Goal: Task Accomplishment & Management: Manage account settings

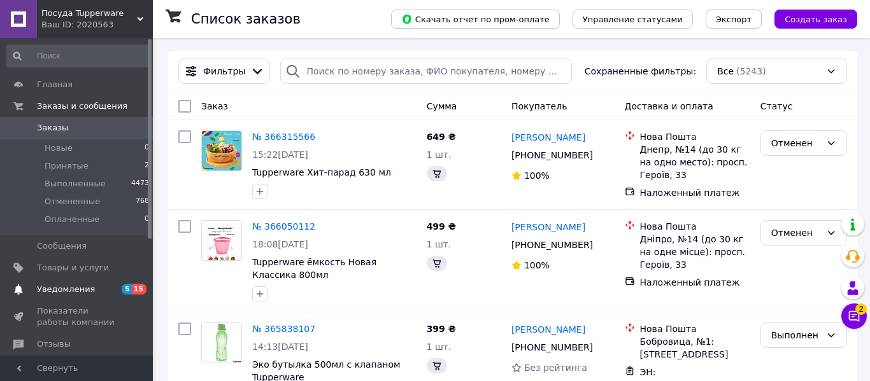
click at [59, 291] on span "Уведомления" at bounding box center [66, 289] width 58 height 11
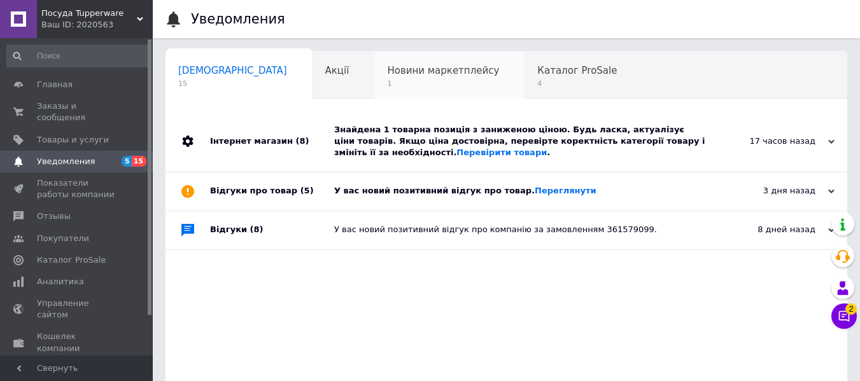
click at [387, 80] on span "1" at bounding box center [443, 84] width 112 height 10
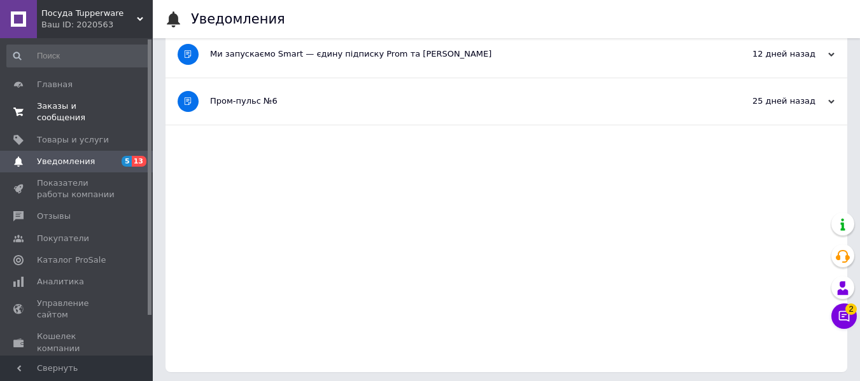
click at [107, 104] on span "Заказы и сообщения" at bounding box center [77, 112] width 81 height 23
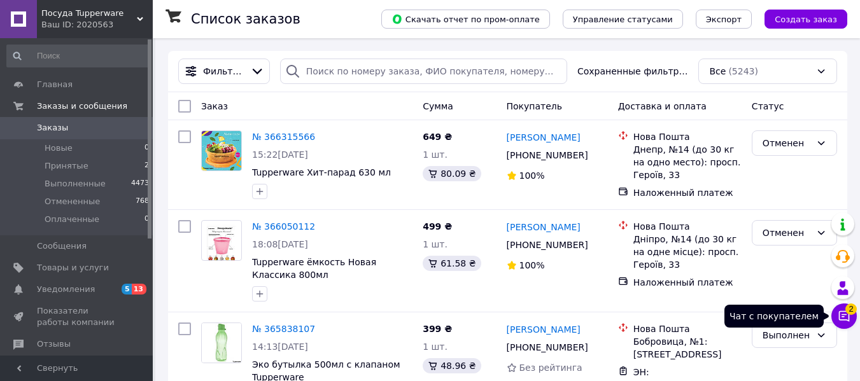
click at [845, 315] on icon at bounding box center [844, 316] width 11 height 11
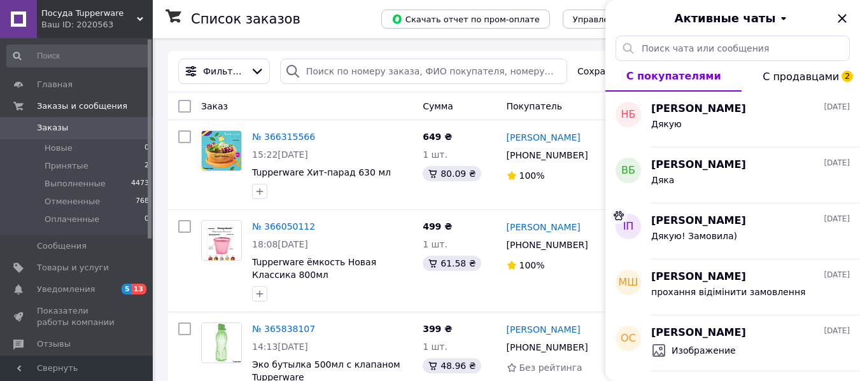
click at [820, 73] on span "С продавцами 2" at bounding box center [801, 77] width 76 height 12
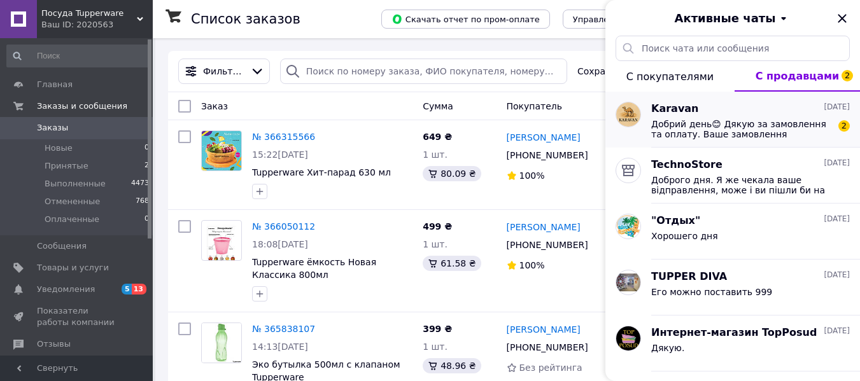
click at [752, 129] on span "Добрий день😊 Дякую за замовлення та оплату. Ваше замовлення відправлю у вівторо…" at bounding box center [741, 129] width 181 height 20
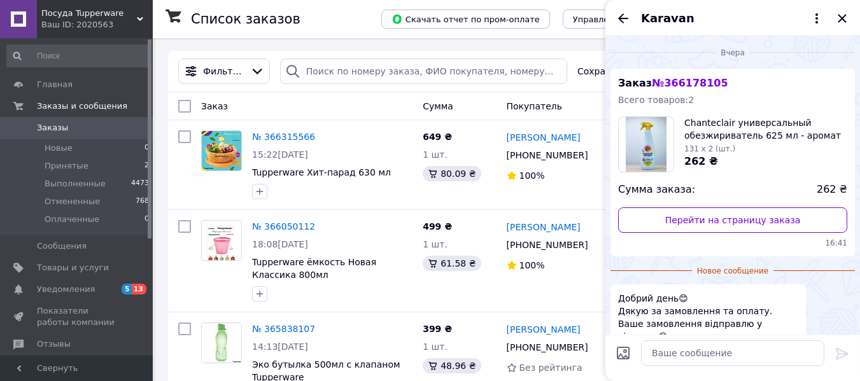
scroll to position [34, 0]
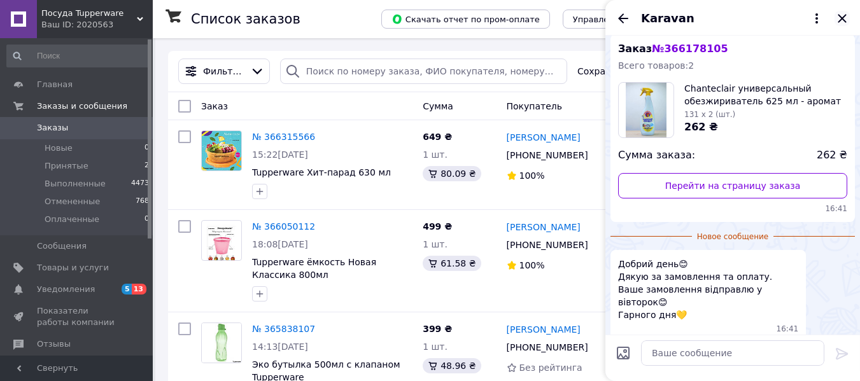
click at [838, 19] on icon "Закрыть" at bounding box center [842, 18] width 15 height 15
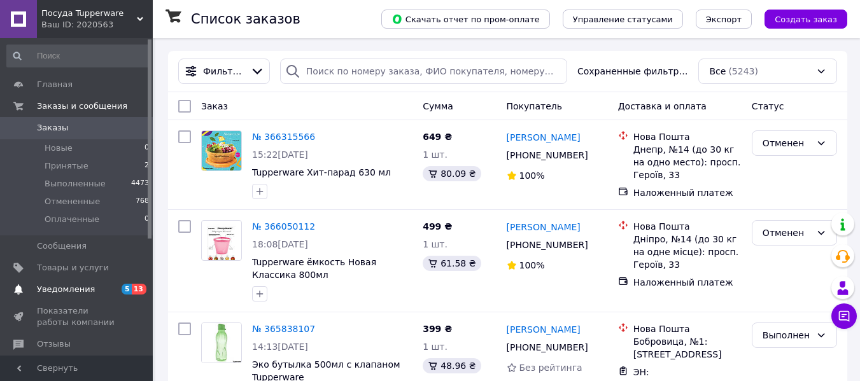
click at [102, 291] on span "Уведомления" at bounding box center [77, 289] width 81 height 11
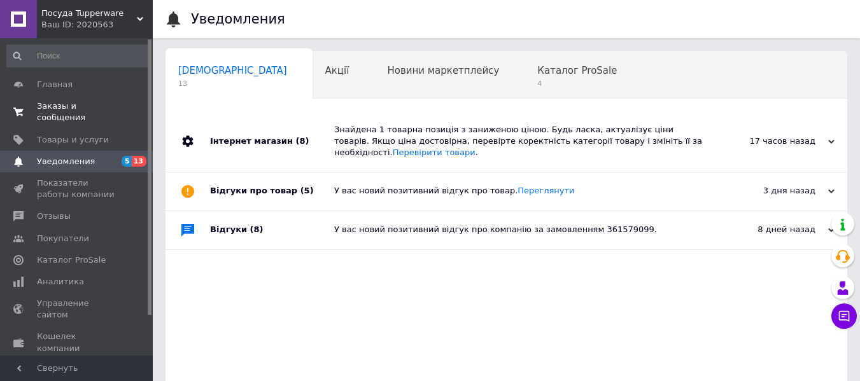
click at [84, 107] on span "Заказы и сообщения" at bounding box center [77, 112] width 81 height 23
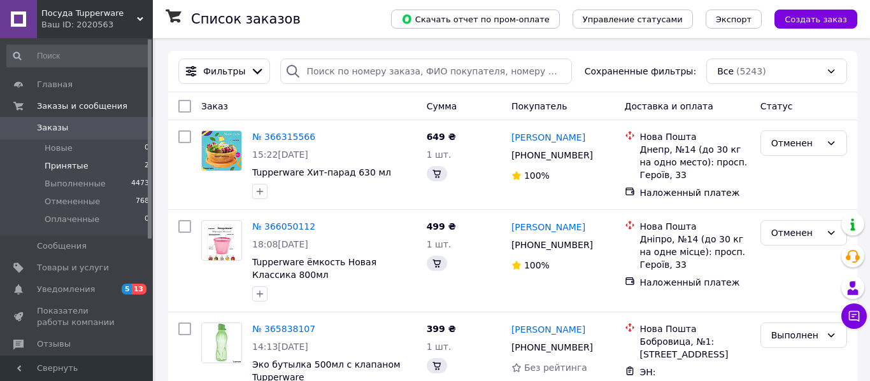
click at [80, 163] on span "Принятые" at bounding box center [67, 165] width 44 height 11
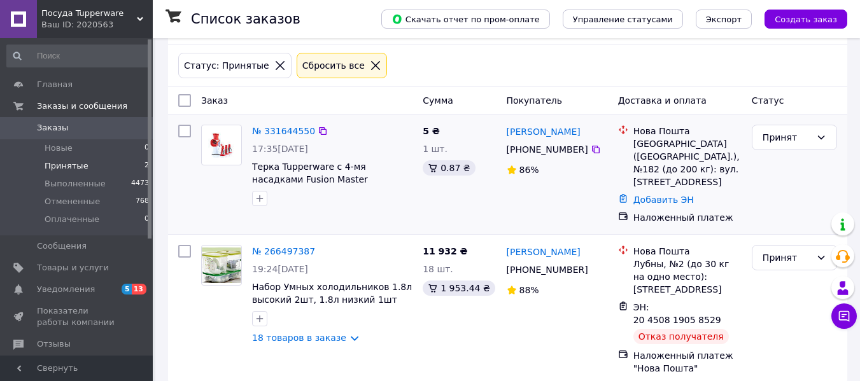
scroll to position [52, 0]
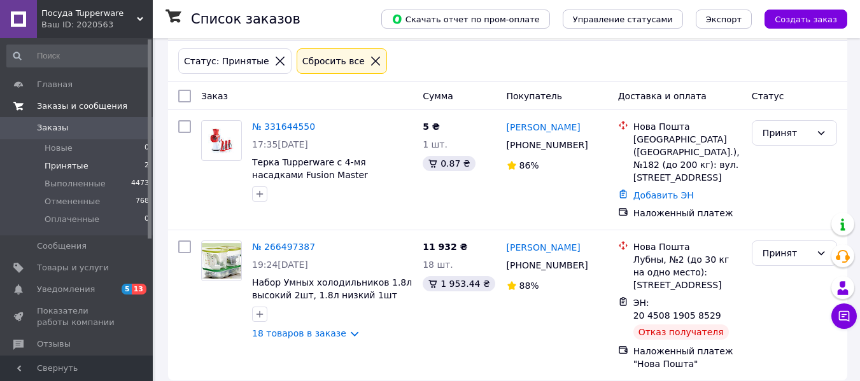
click at [83, 99] on link "Заказы и сообщения" at bounding box center [78, 106] width 157 height 22
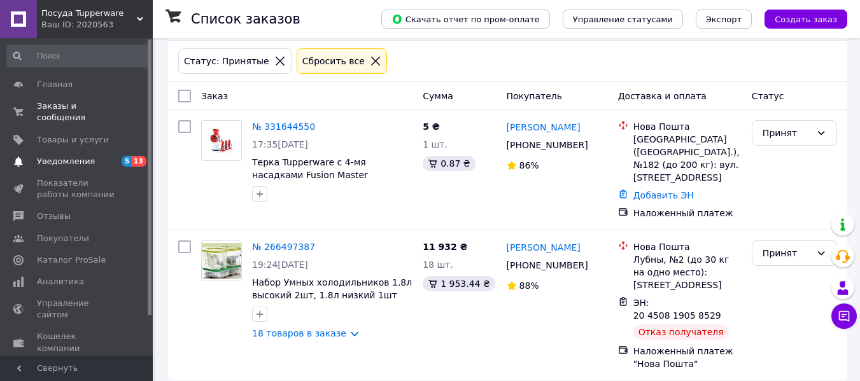
click at [82, 151] on link "Уведомления 5 13" at bounding box center [78, 162] width 157 height 22
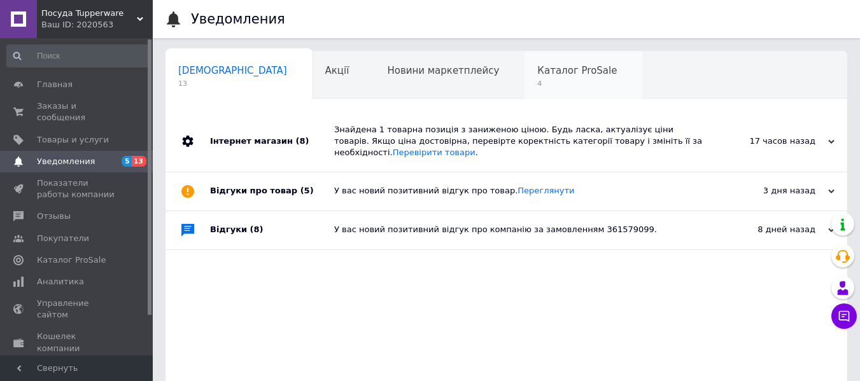
click at [537, 76] on span "Каталог ProSale" at bounding box center [577, 70] width 80 height 11
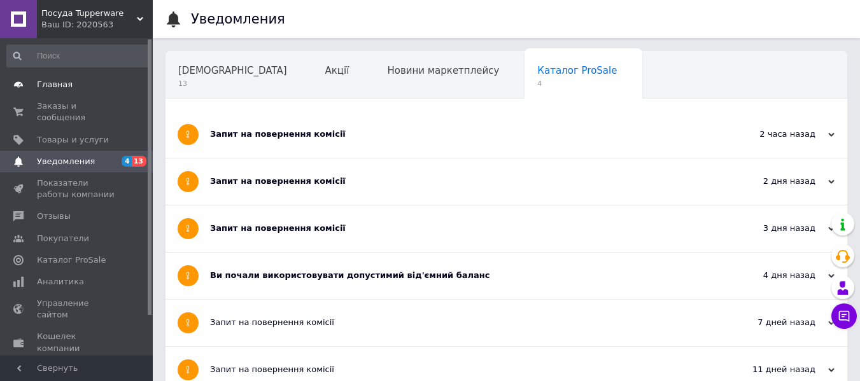
click at [63, 80] on span "Главная" at bounding box center [55, 84] width 36 height 11
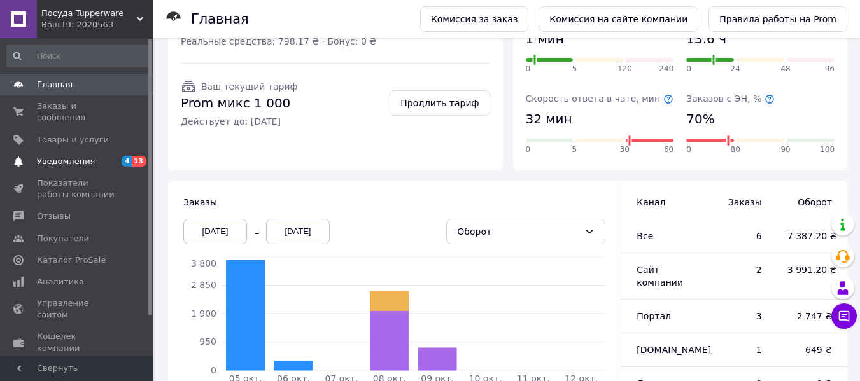
click at [62, 156] on span "Уведомления" at bounding box center [66, 161] width 58 height 11
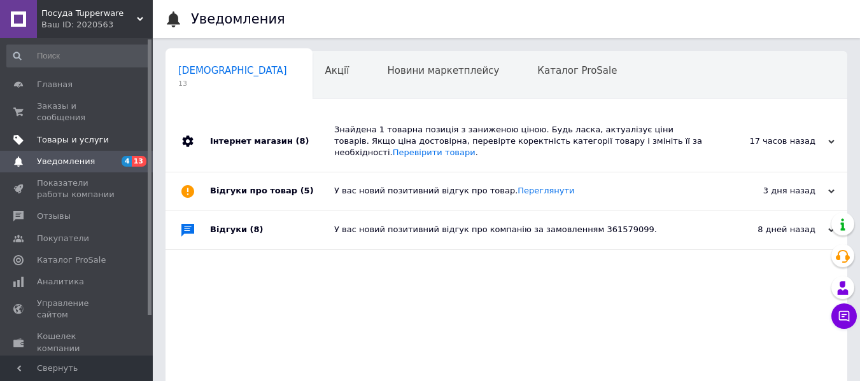
click at [57, 134] on span "Товары и услуги" at bounding box center [73, 139] width 72 height 11
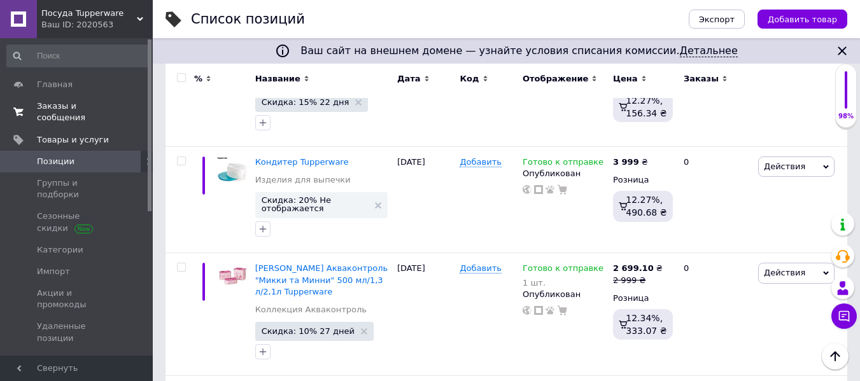
click at [106, 103] on span "Заказы и сообщения" at bounding box center [77, 112] width 81 height 23
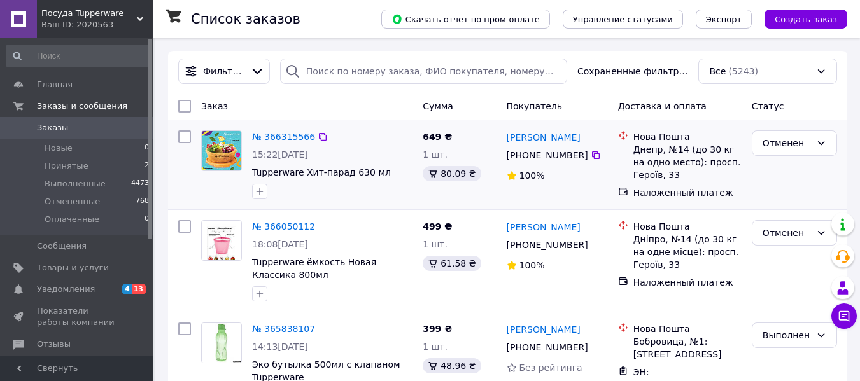
click at [279, 134] on link "№ 366315566" at bounding box center [283, 137] width 63 height 10
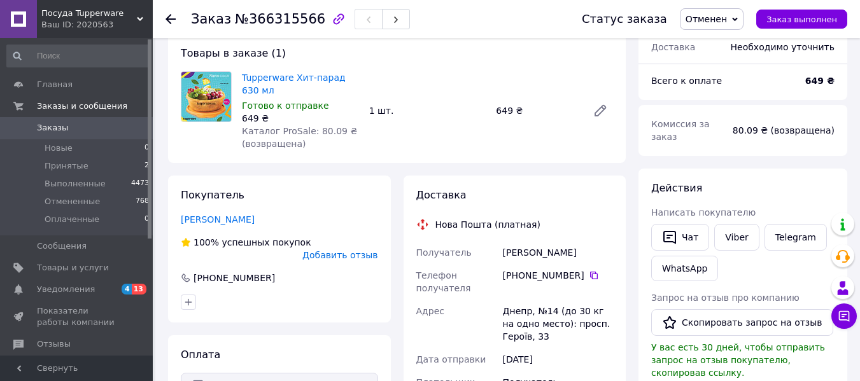
scroll to position [69, 0]
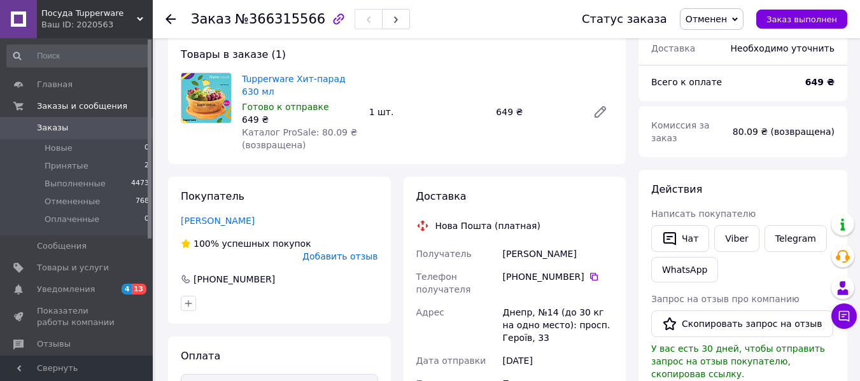
click at [169, 17] on use at bounding box center [170, 19] width 10 height 10
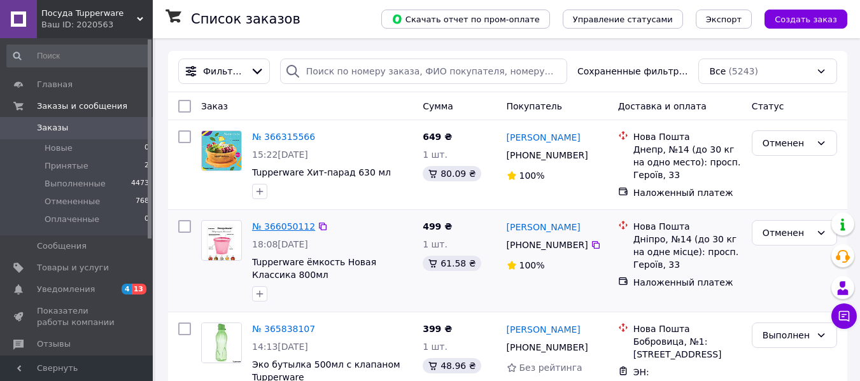
click at [275, 230] on link "№ 366050112" at bounding box center [283, 227] width 63 height 10
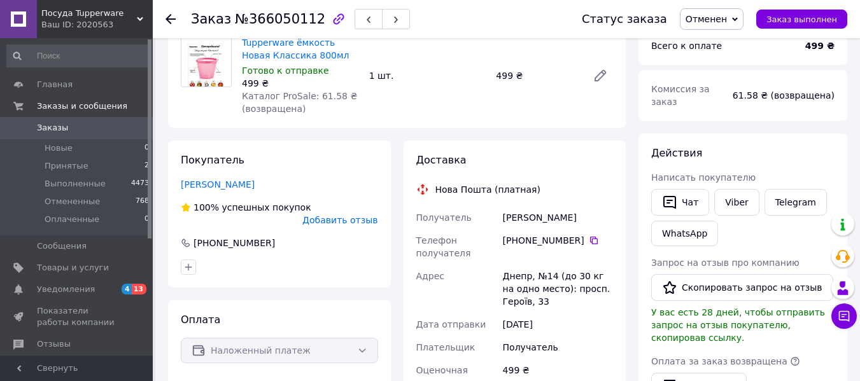
scroll to position [127, 0]
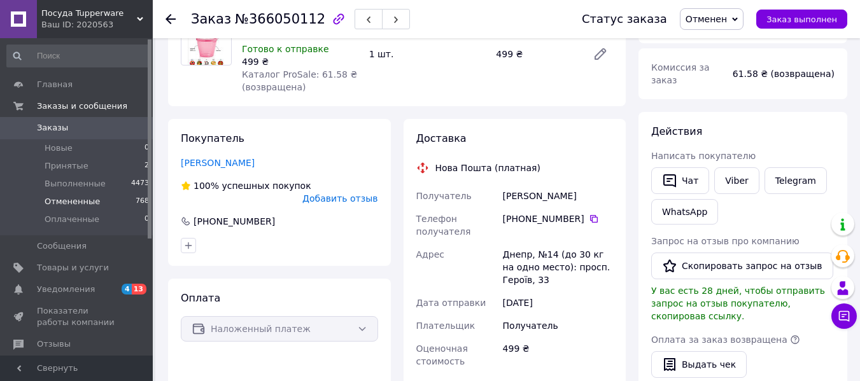
click at [87, 199] on span "Отмененные" at bounding box center [72, 201] width 55 height 11
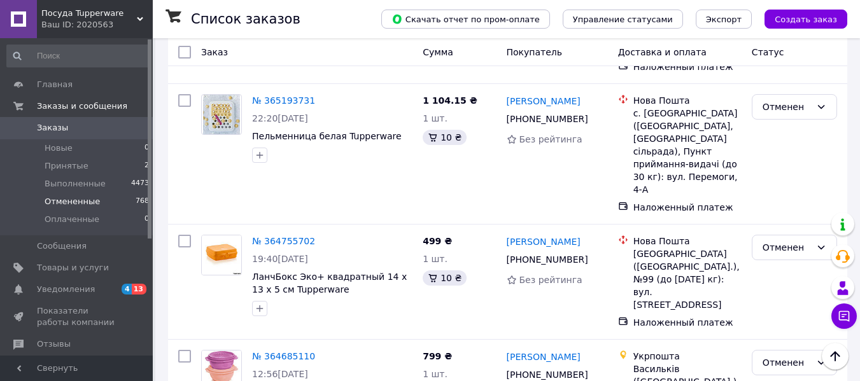
scroll to position [509, 0]
